Goal: Transaction & Acquisition: Purchase product/service

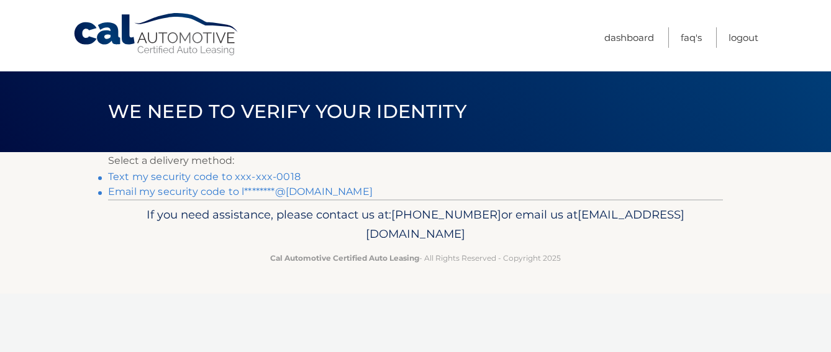
click at [282, 176] on link "Text my security code to xxx-xxx-0018" at bounding box center [204, 177] width 192 height 12
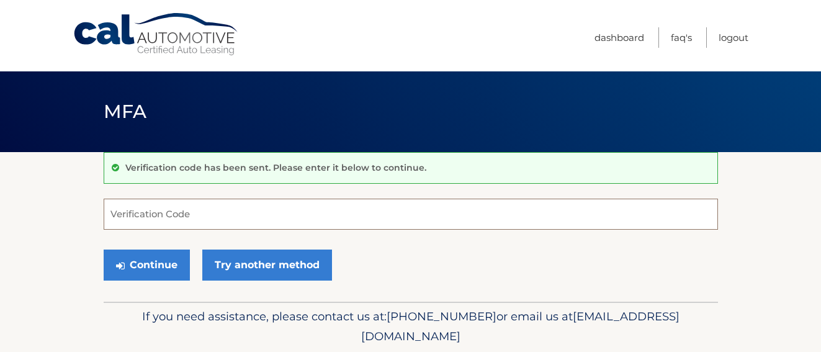
drag, startPoint x: 245, startPoint y: 207, endPoint x: 210, endPoint y: 218, distance: 37.1
click at [210, 218] on input "Verification Code" at bounding box center [411, 214] width 615 height 31
type input "9"
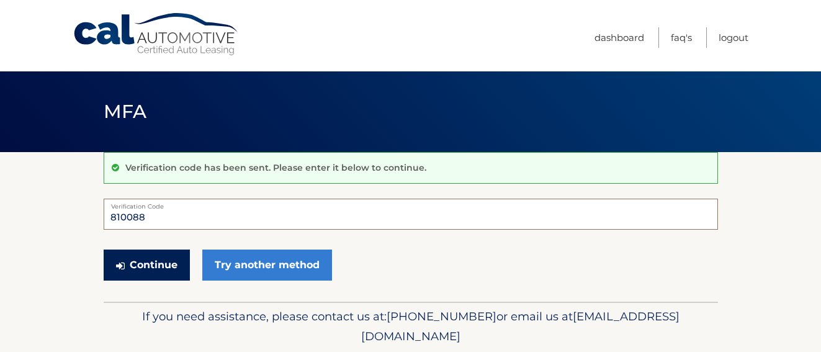
type input "810088"
click at [143, 274] on button "Continue" at bounding box center [147, 265] width 86 height 31
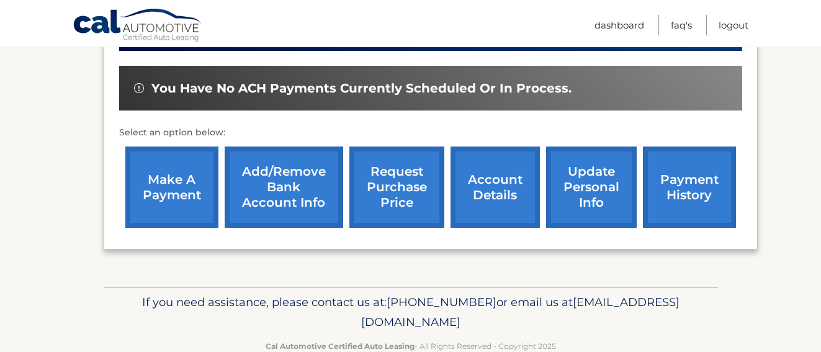
scroll to position [386, 0]
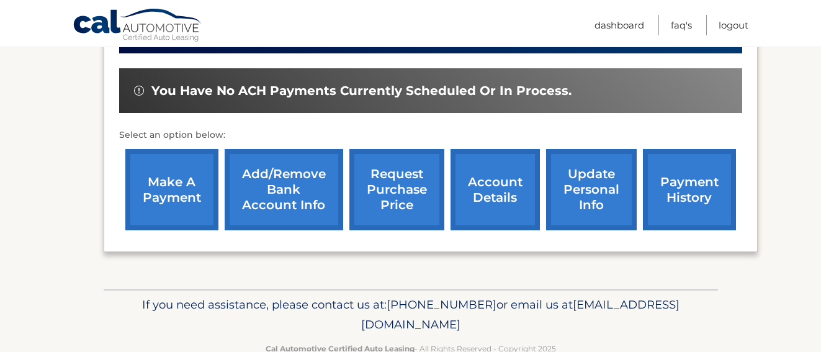
click at [262, 194] on link "Add/Remove bank account info" at bounding box center [284, 189] width 119 height 81
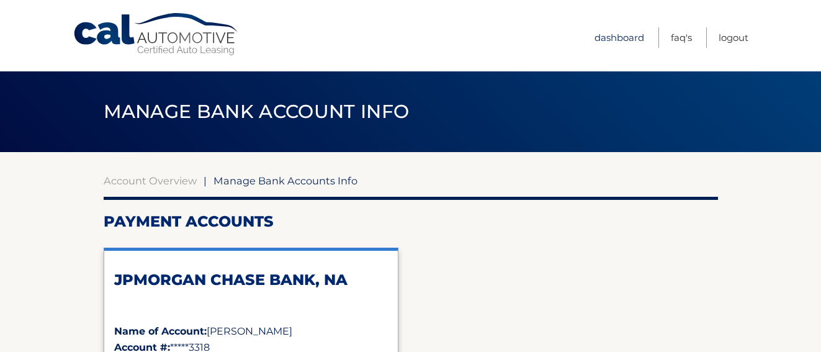
click at [615, 43] on link "Dashboard" at bounding box center [620, 37] width 50 height 20
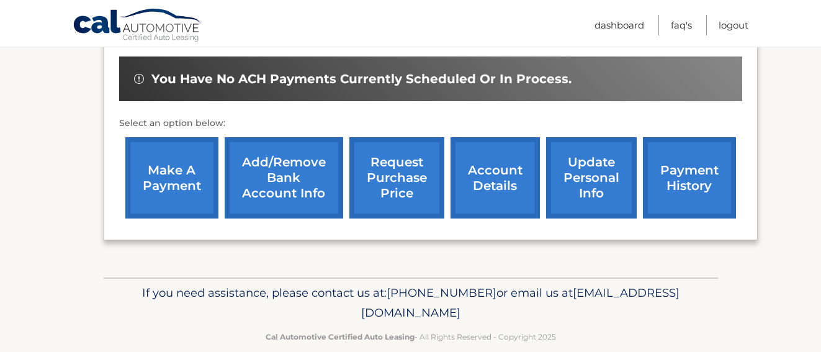
scroll to position [400, 0]
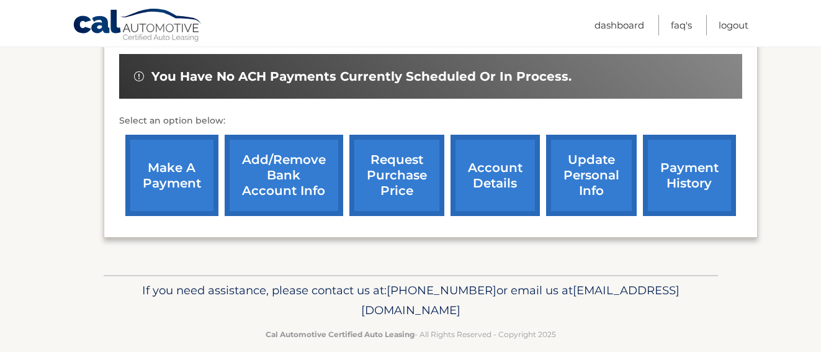
click at [681, 138] on link "payment history" at bounding box center [689, 175] width 93 height 81
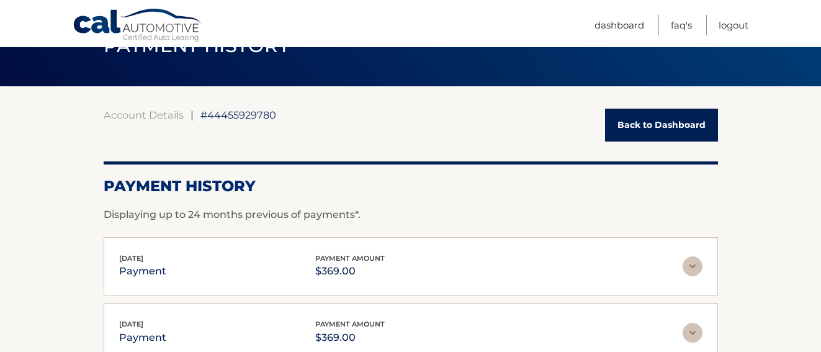
scroll to position [65, 0]
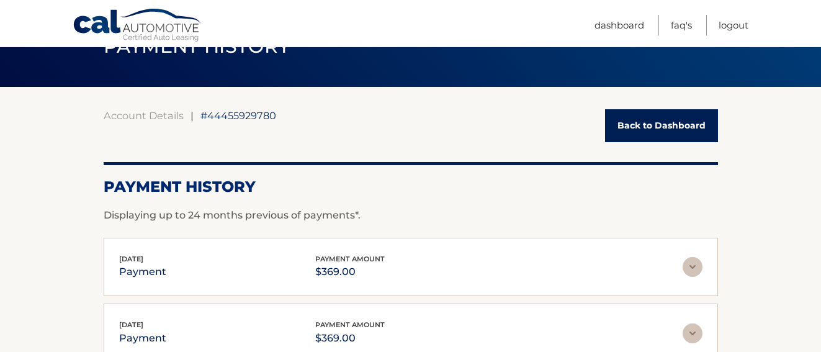
click at [639, 123] on link "Back to Dashboard" at bounding box center [661, 125] width 113 height 33
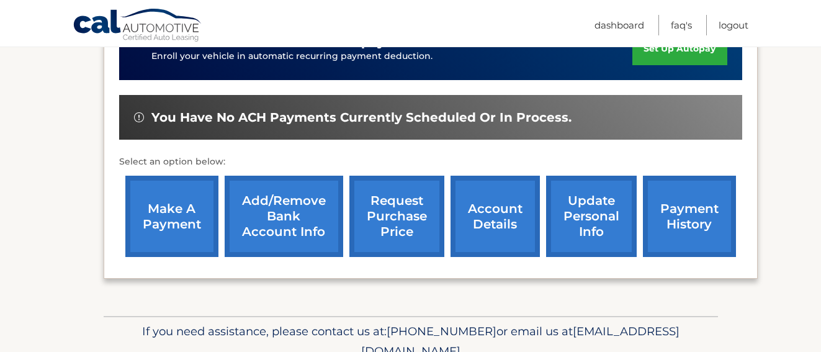
scroll to position [360, 0]
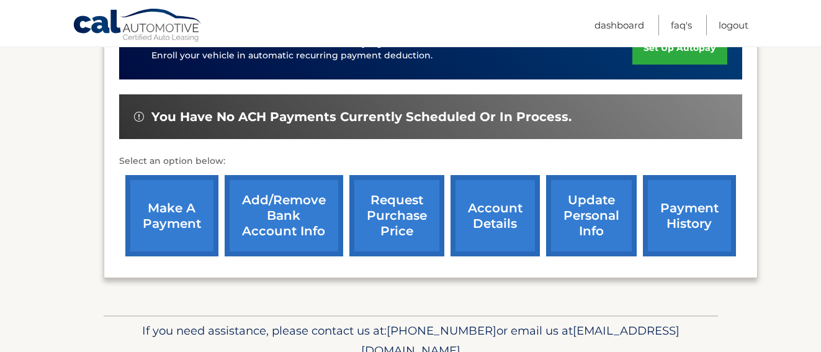
click at [188, 201] on link "make a payment" at bounding box center [171, 215] width 93 height 81
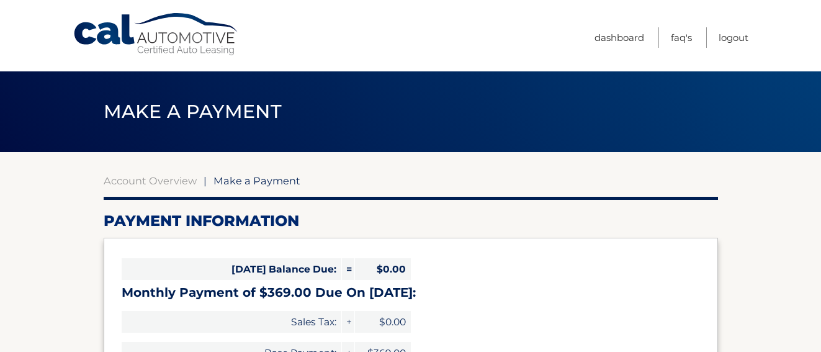
select select "M2JiMmQyNjUtMzU2YS00N2Y0LWE5ZWEtMzA4MWIxMzc4ODAz"
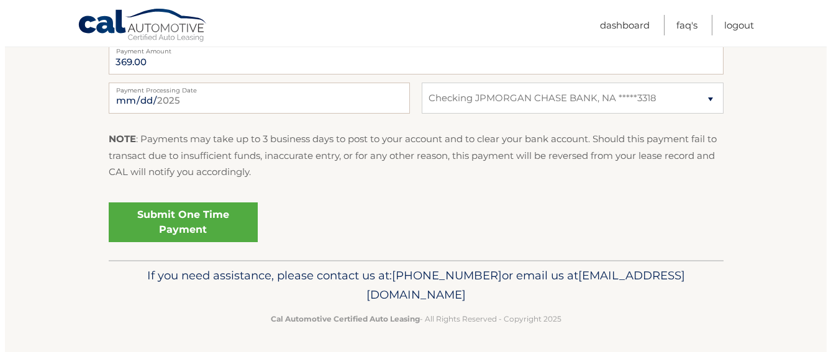
scroll to position [533, 0]
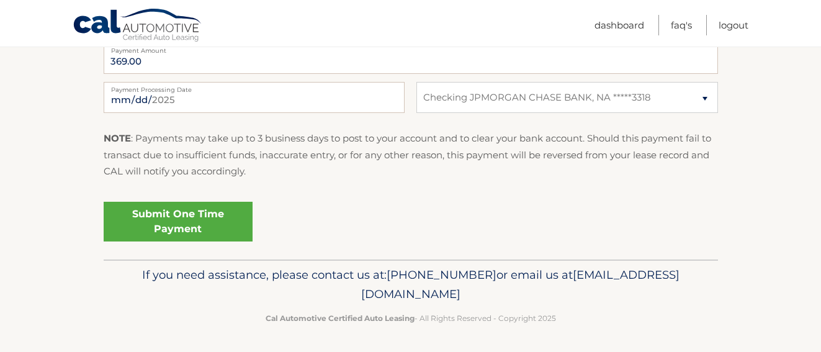
click at [189, 220] on link "Submit One Time Payment" at bounding box center [178, 222] width 149 height 40
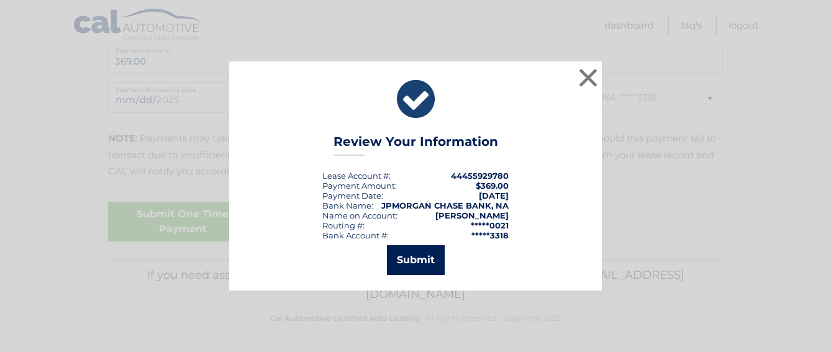
click at [400, 274] on button "Submit" at bounding box center [416, 260] width 58 height 30
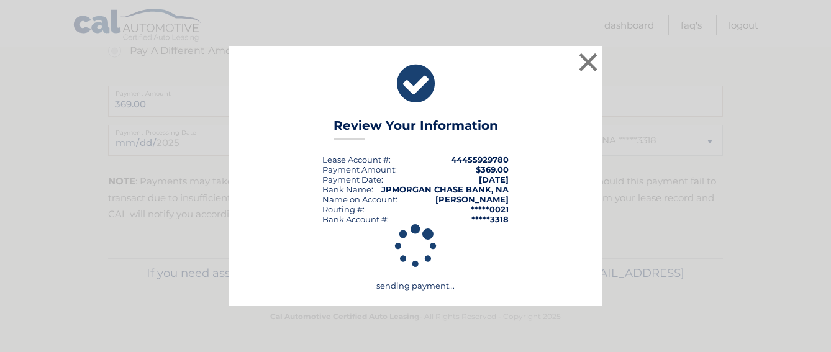
scroll to position [490, 0]
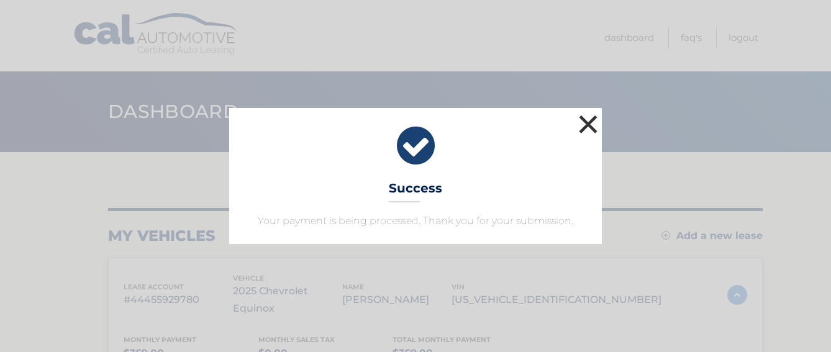
click at [595, 119] on button "×" at bounding box center [587, 124] width 25 height 25
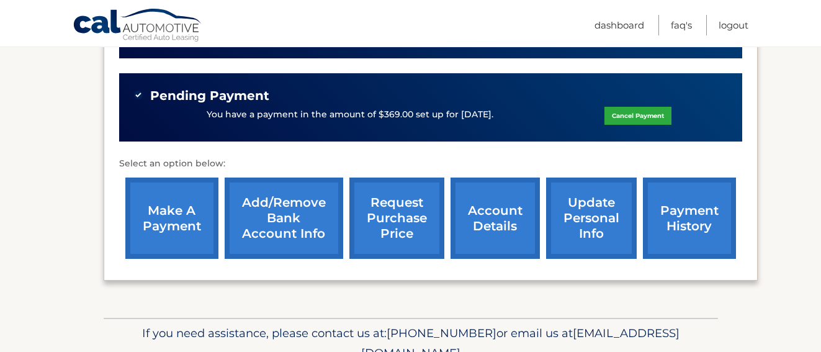
scroll to position [374, 0]
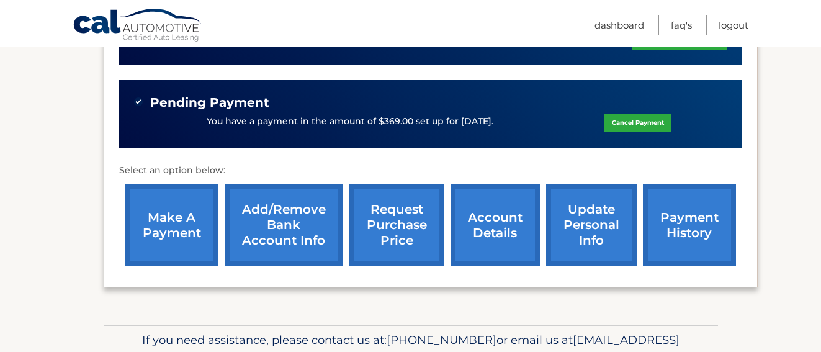
click at [655, 197] on link "payment history" at bounding box center [689, 224] width 93 height 81
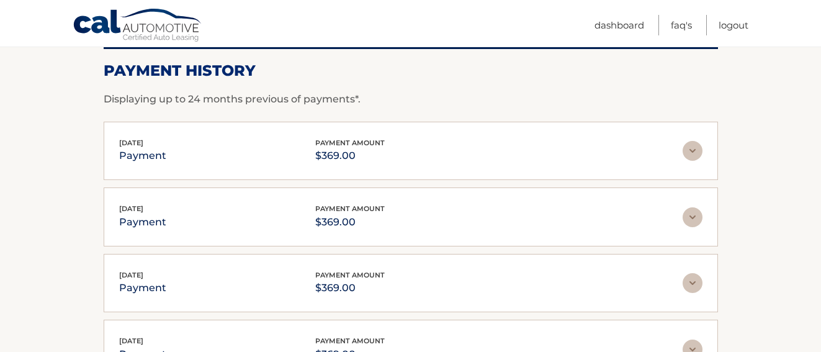
scroll to position [182, 0]
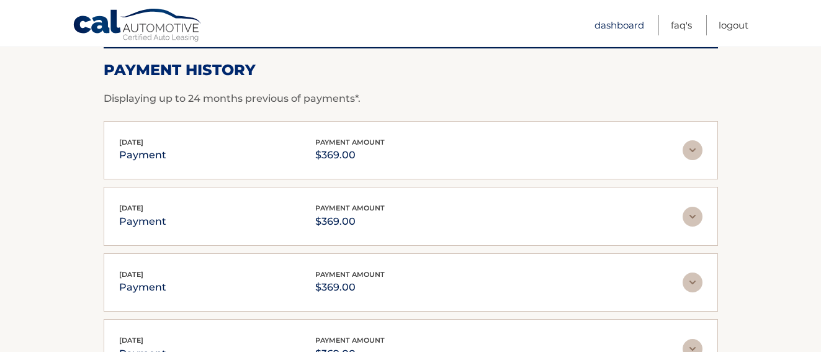
click at [605, 29] on link "Dashboard" at bounding box center [620, 25] width 50 height 20
